Goal: Transaction & Acquisition: Purchase product/service

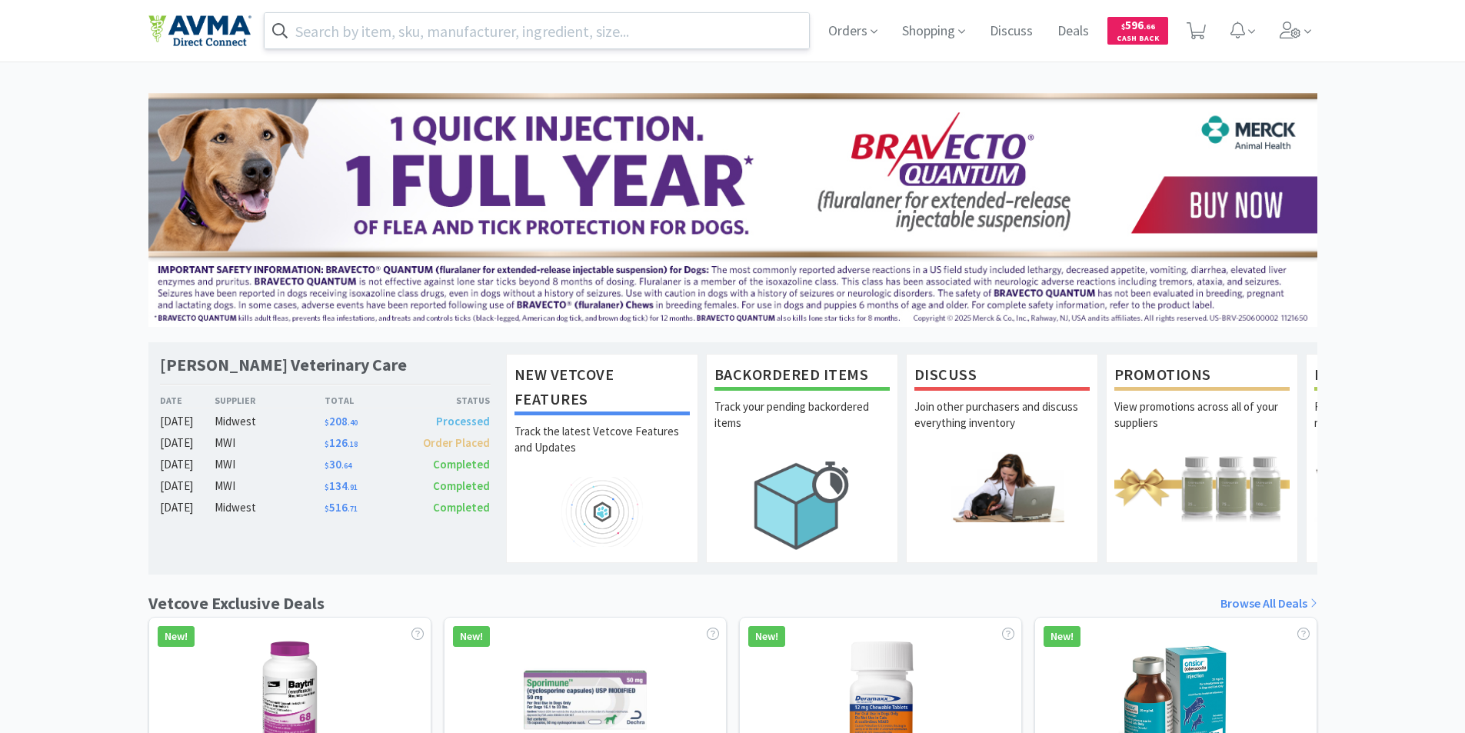
click at [356, 25] on input "text" at bounding box center [536, 30] width 545 height 35
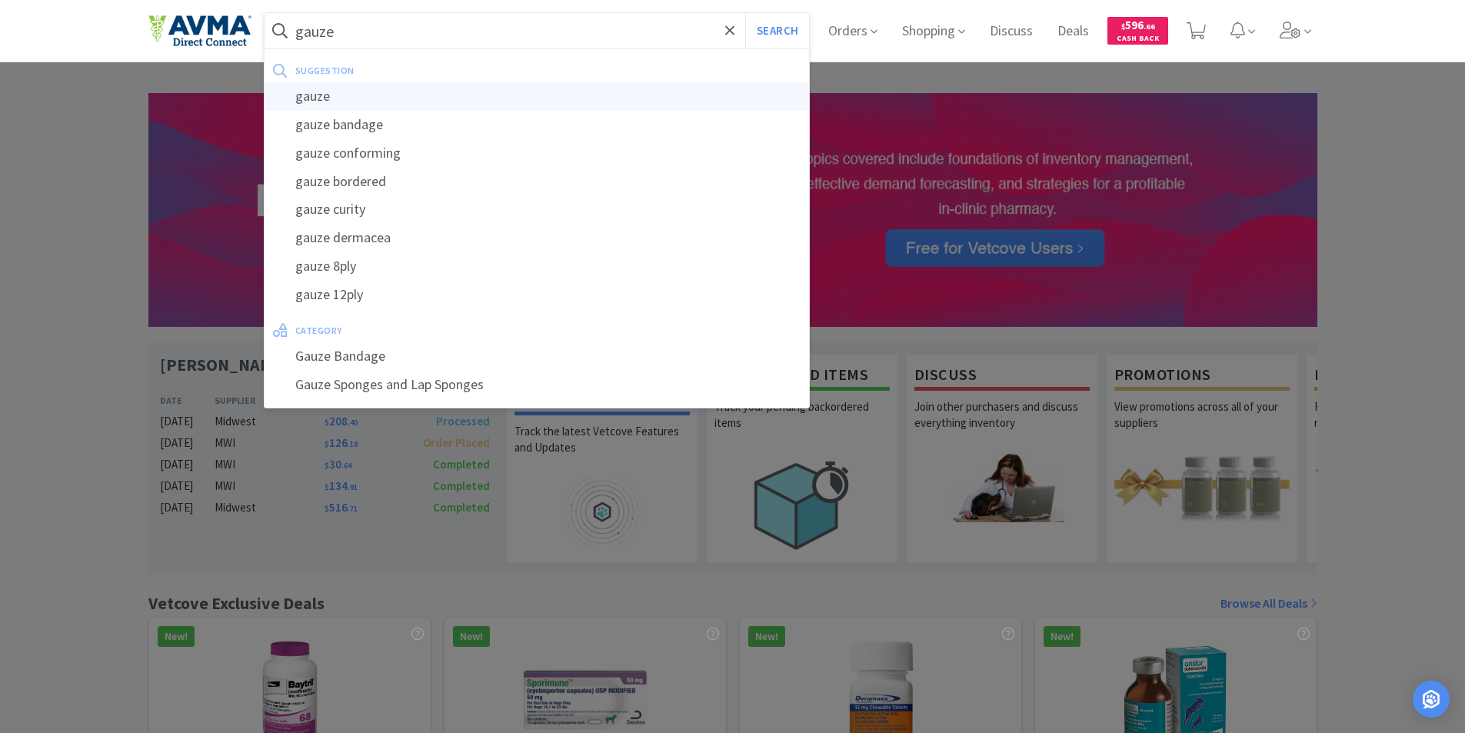
type input "gauze"
click at [318, 98] on div "gauze" at bounding box center [536, 96] width 545 height 28
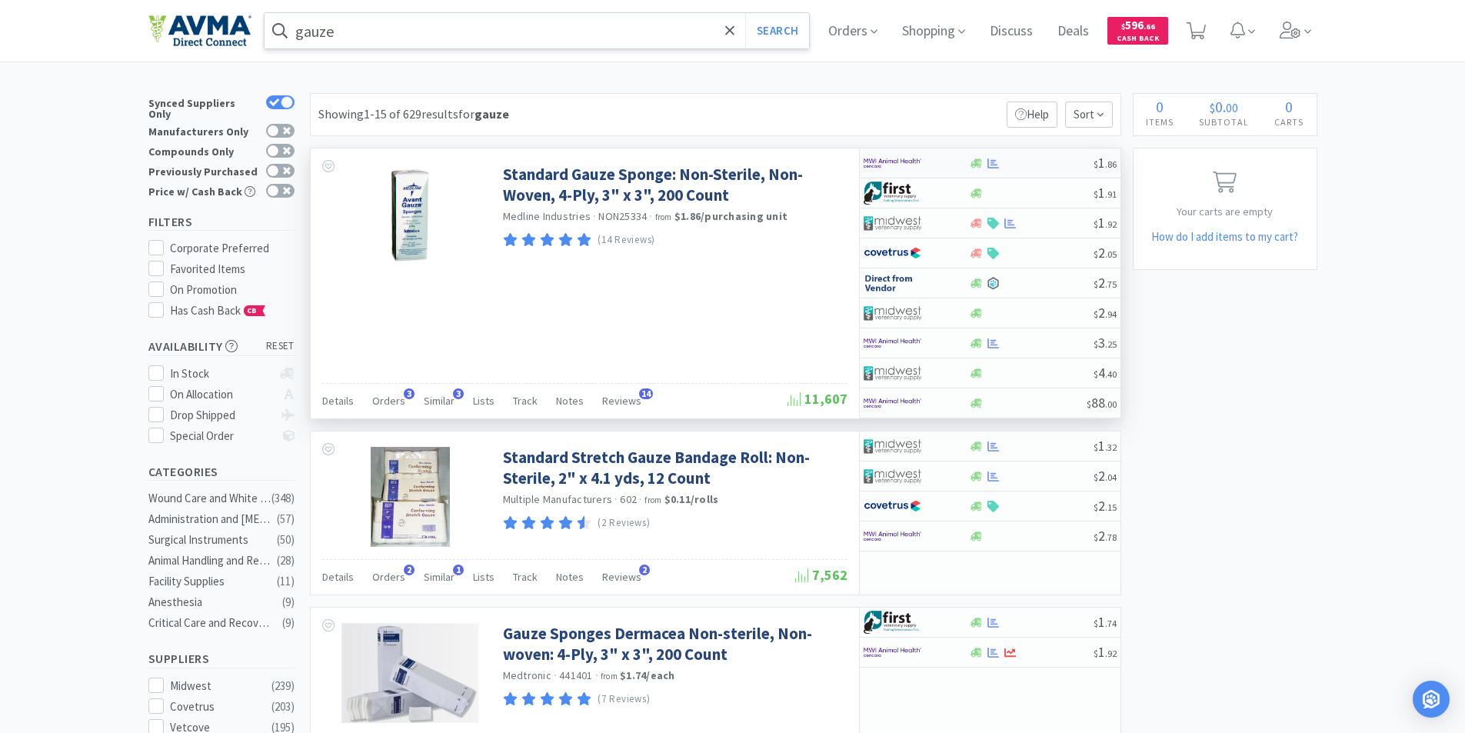
click at [883, 162] on img at bounding box center [892, 162] width 58 height 23
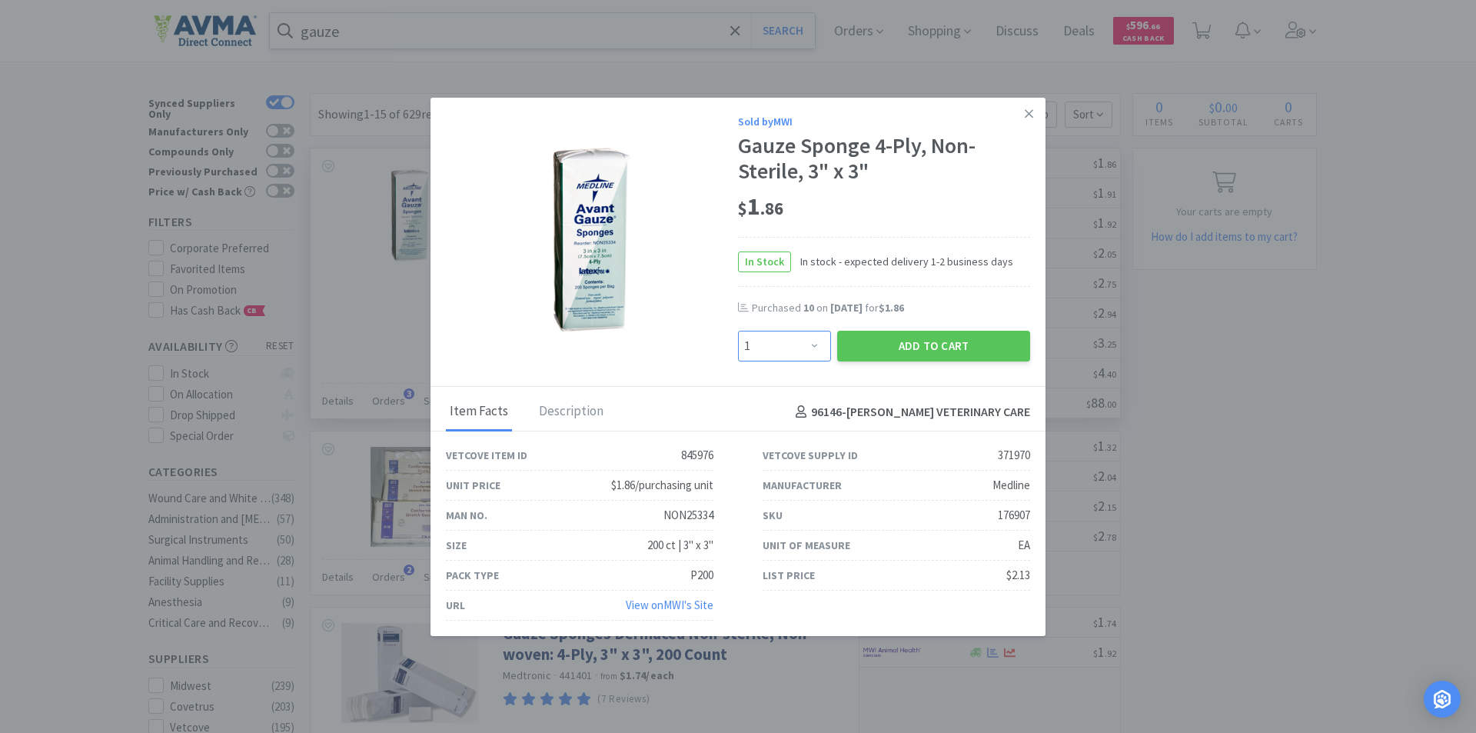
click at [806, 347] on select "Enter Quantity 1 2 3 4 5 6 7 8 9 10 11 12 13 14 15 16 17 18 19 20 Enter Quantity" at bounding box center [784, 346] width 93 height 31
select select "10"
click at [738, 331] on select "Enter Quantity 1 2 3 4 5 6 7 8 9 10 11 12 13 14 15 16 17 18 19 20 Enter Quantity" at bounding box center [784, 346] width 93 height 31
click at [906, 342] on button "Add to Cart" at bounding box center [933, 346] width 193 height 31
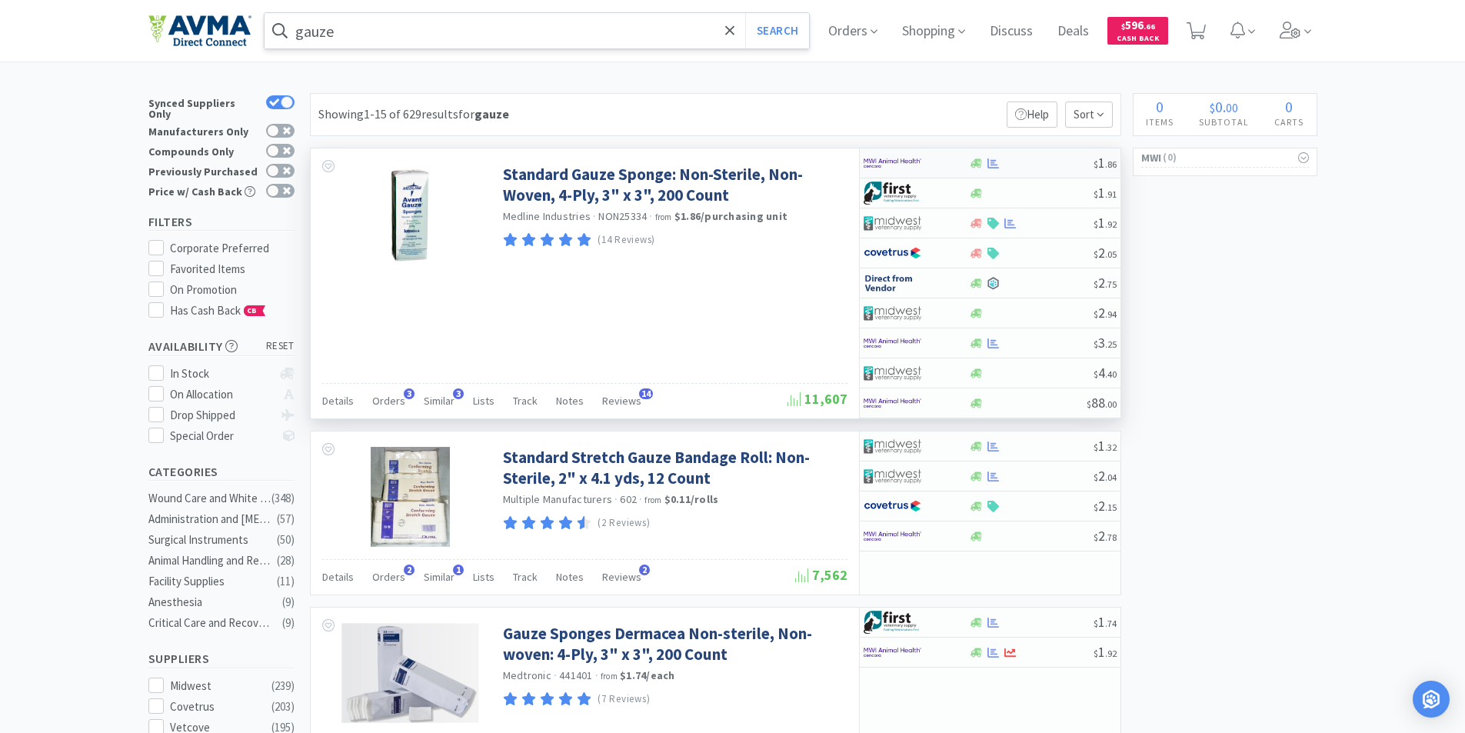
click at [909, 160] on img at bounding box center [892, 162] width 58 height 23
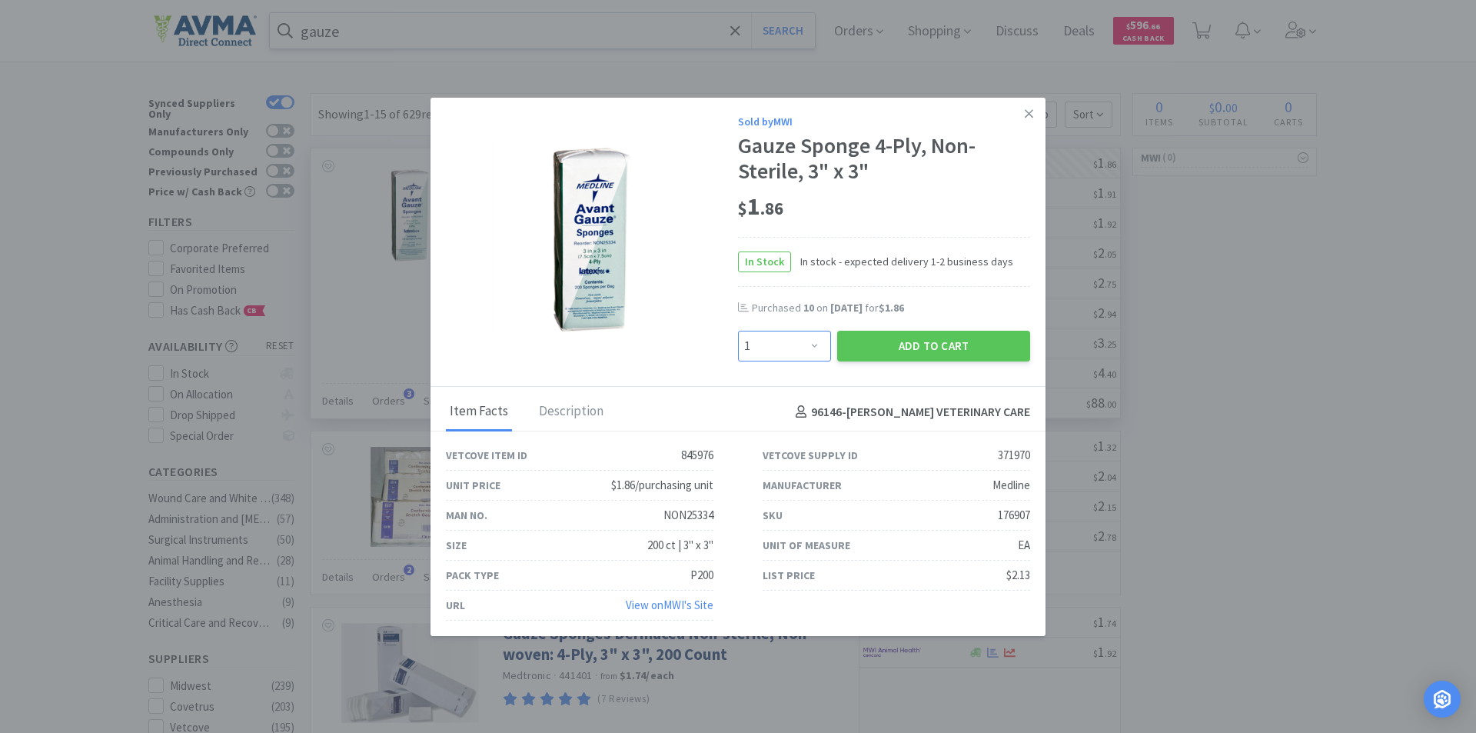
click at [813, 345] on select "Enter Quantity 1 2 3 4 5 6 7 8 9 10 11 12 13 14 15 16 17 18 19 20 Enter Quantity" at bounding box center [784, 346] width 93 height 31
select select "10"
click at [738, 331] on select "Enter Quantity 1 2 3 4 5 6 7 8 9 10 11 12 13 14 15 16 17 18 19 20 Enter Quantity" at bounding box center [784, 346] width 93 height 31
click at [913, 341] on button "Add to Cart" at bounding box center [933, 346] width 193 height 31
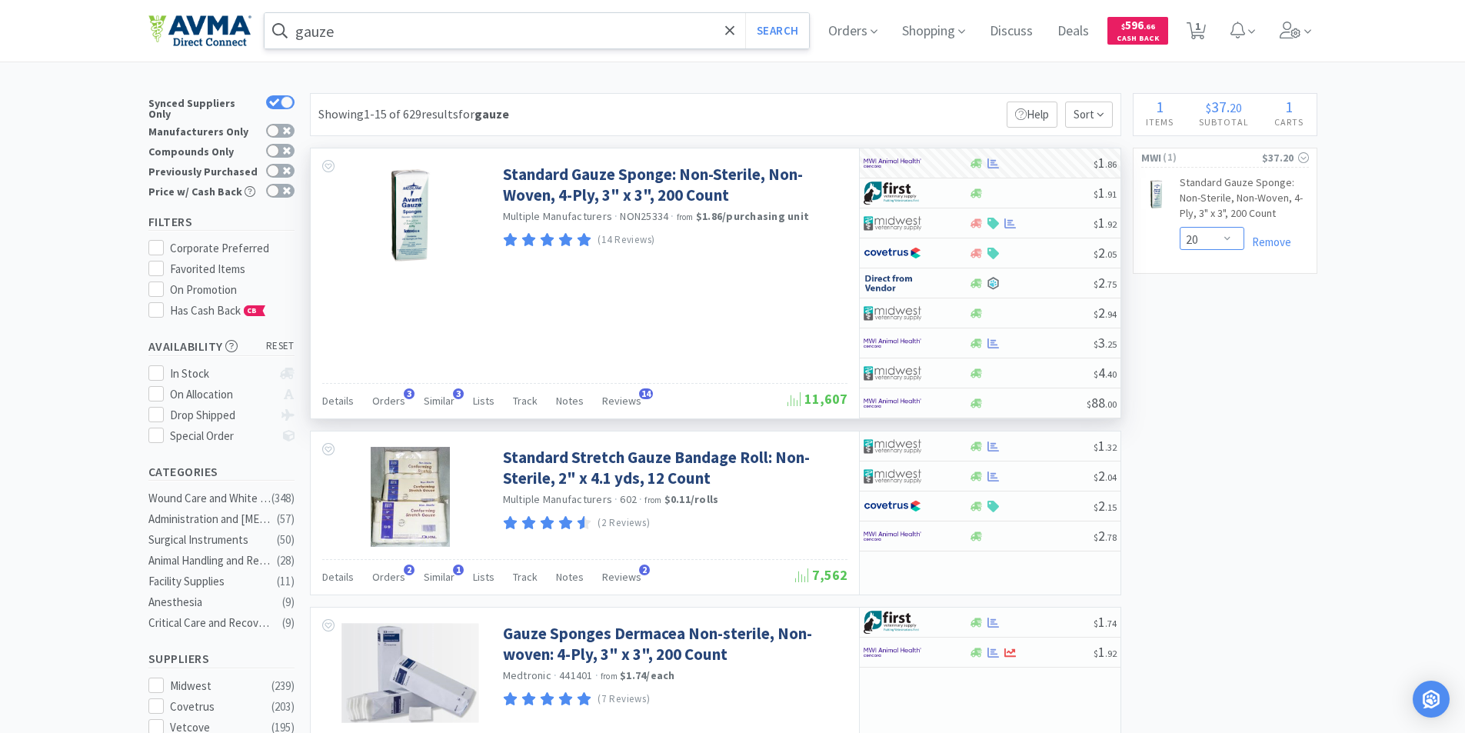
click at [1230, 240] on select "Enter Quantity 1 2 3 4 5 6 7 8 9 10 11 12 13 14 15 16 17 18 19 20 Enter Quantity" at bounding box center [1211, 238] width 65 height 23
click at [1179, 227] on select "Enter Quantity 1 2 3 4 5 6 7 8 9 10 11 12 13 14 15 16 17 18 19 20 Enter Quantity" at bounding box center [1211, 238] width 65 height 23
select select "10"
